Goal: Complete application form: Complete application form

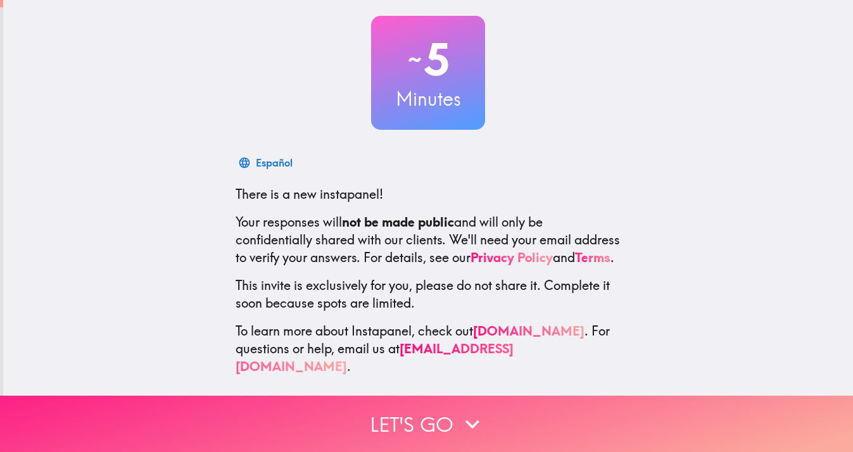
scroll to position [65, 0]
click at [416, 421] on button "Let's go" at bounding box center [426, 424] width 853 height 56
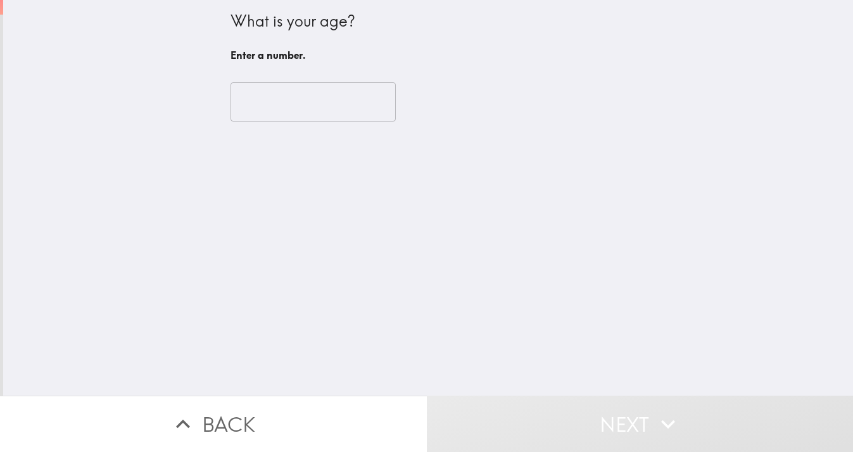
click at [360, 114] on input "number" at bounding box center [313, 101] width 165 height 39
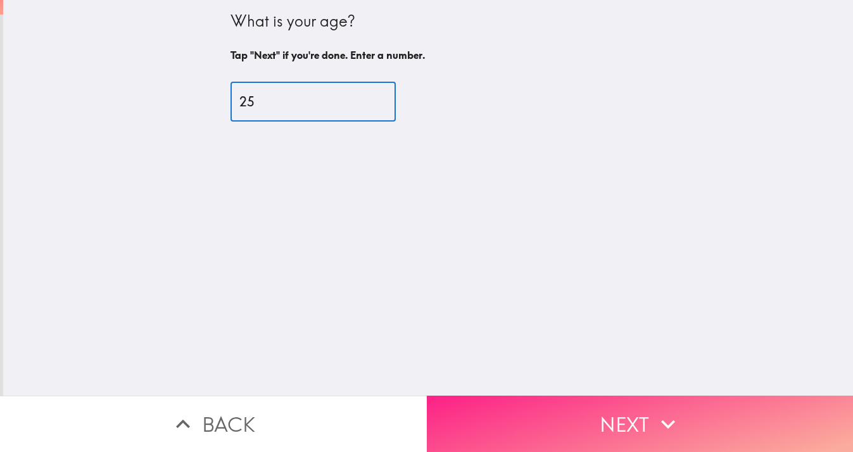
type input "25"
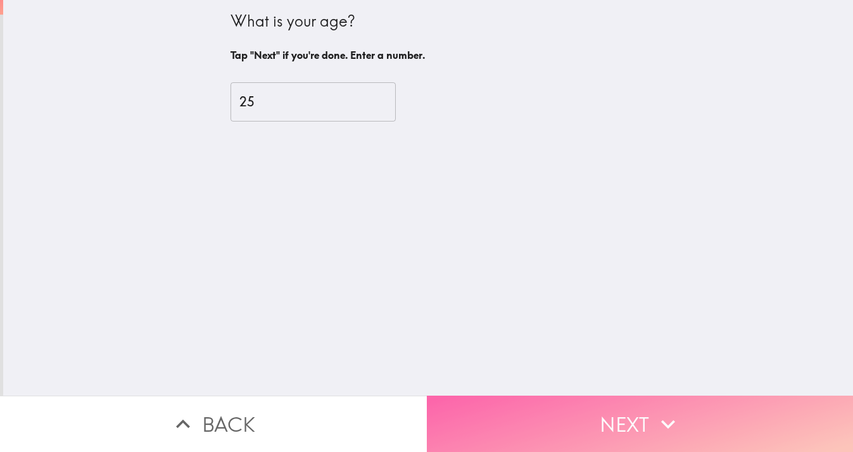
click at [690, 410] on button "Next" at bounding box center [640, 424] width 427 height 56
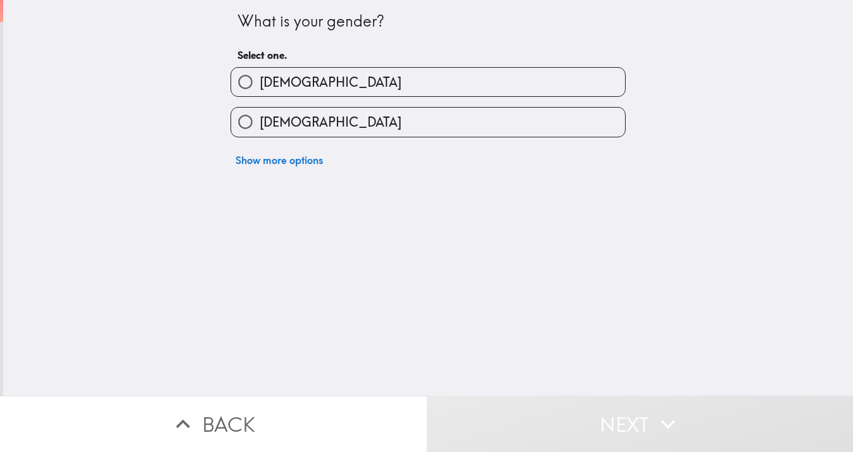
click at [469, 124] on label "[DEMOGRAPHIC_DATA]" at bounding box center [428, 122] width 394 height 29
click at [260, 124] on input "[DEMOGRAPHIC_DATA]" at bounding box center [245, 122] width 29 height 29
radio input "true"
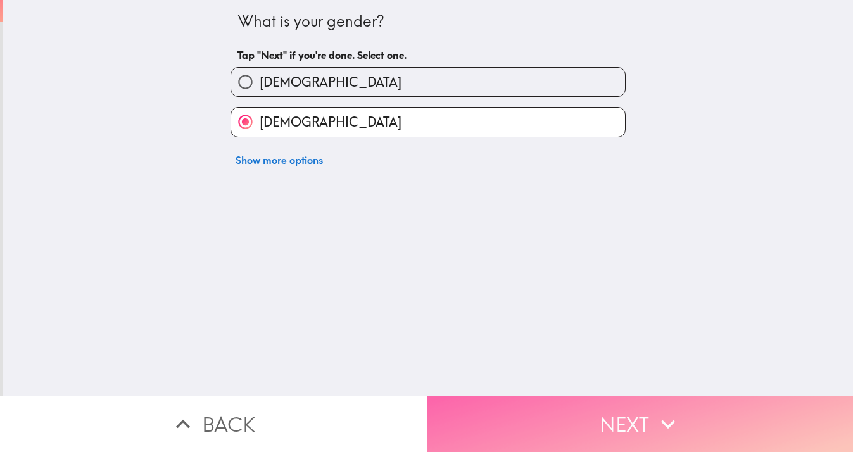
click at [507, 418] on button "Next" at bounding box center [640, 424] width 427 height 56
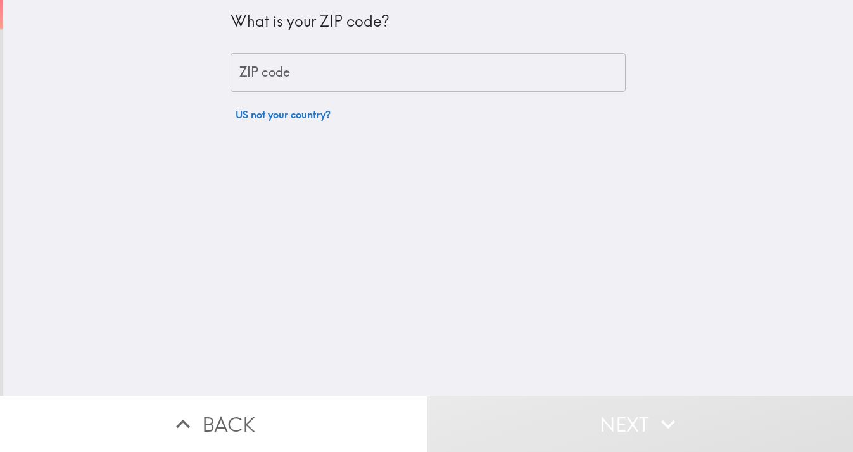
click at [501, 74] on input "ZIP code" at bounding box center [428, 72] width 395 height 39
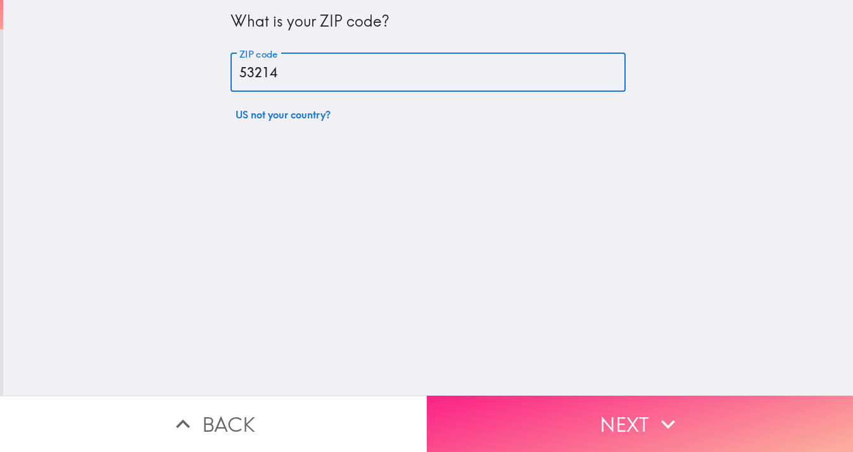
type input "53214"
click at [676, 406] on button "Next" at bounding box center [640, 424] width 427 height 56
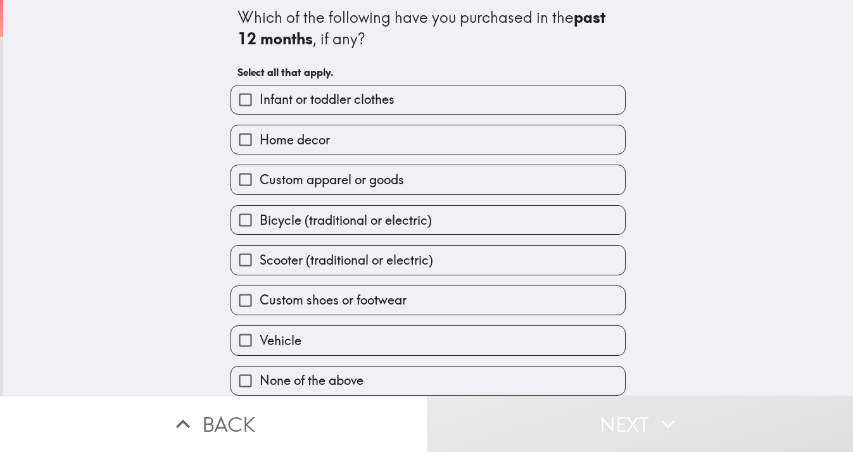
scroll to position [8, 0]
click at [473, 378] on label "None of the above" at bounding box center [428, 381] width 394 height 29
click at [260, 378] on input "None of the above" at bounding box center [245, 381] width 29 height 29
checkbox input "true"
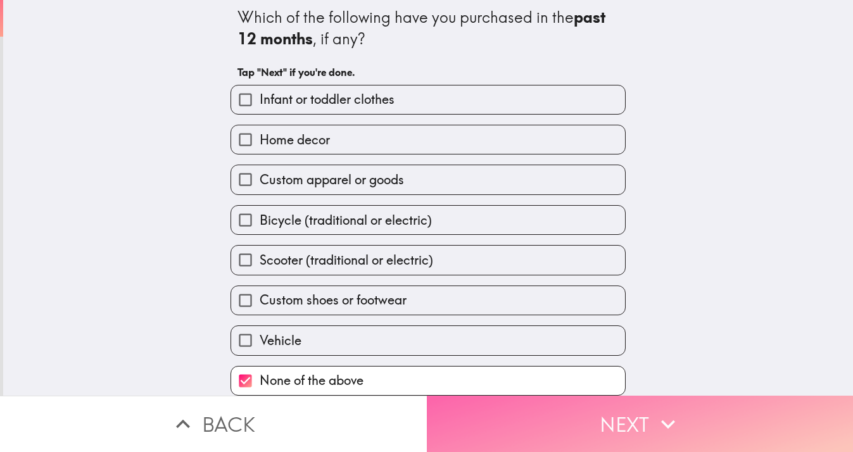
click at [486, 445] on button "Next" at bounding box center [640, 424] width 427 height 56
